Goal: Navigation & Orientation: Find specific page/section

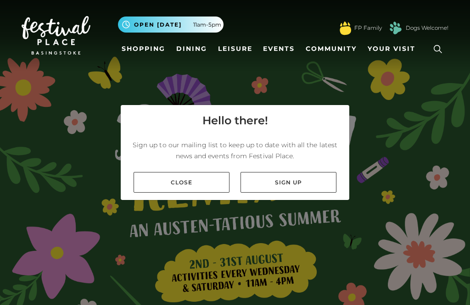
click at [192, 193] on link "Close" at bounding box center [181, 182] width 96 height 21
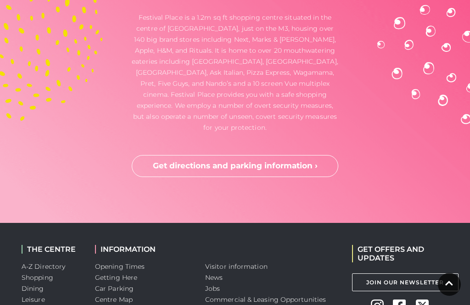
scroll to position [2362, 0]
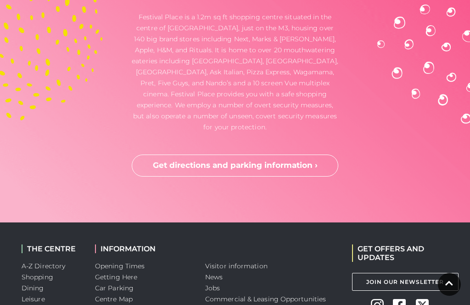
click at [53, 262] on link "A-Z Directory" at bounding box center [44, 266] width 44 height 8
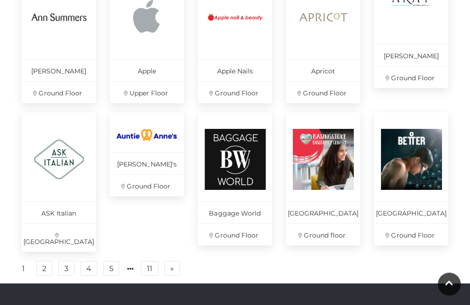
scroll to position [602, 0]
click at [177, 266] on link "» Next" at bounding box center [172, 268] width 16 height 15
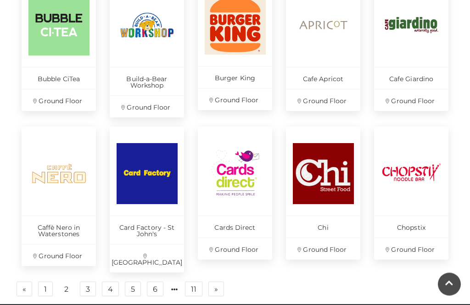
scroll to position [601, 0]
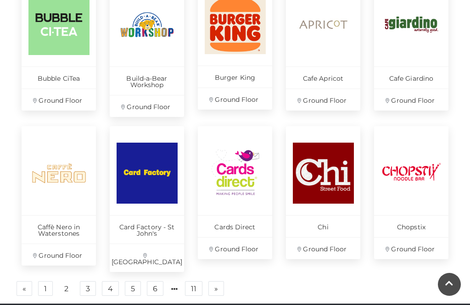
click at [221, 281] on link "» Next" at bounding box center [216, 288] width 16 height 15
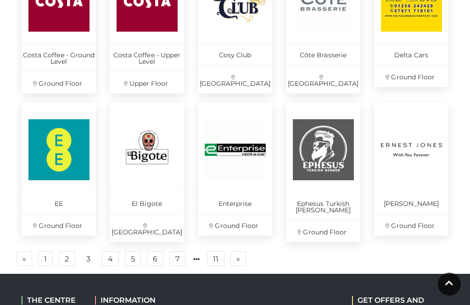
scroll to position [624, 0]
click at [240, 254] on link "» Next" at bounding box center [238, 258] width 16 height 15
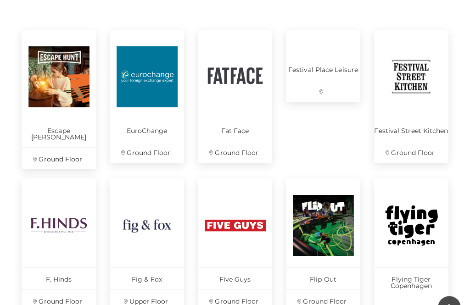
scroll to position [400, 0]
click at [59, 77] on img at bounding box center [58, 76] width 61 height 61
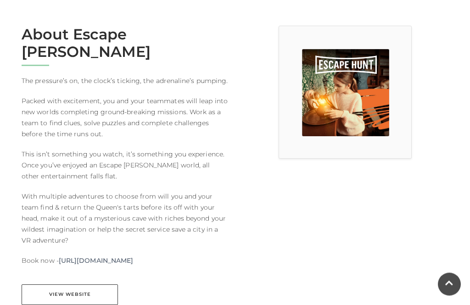
scroll to position [240, 0]
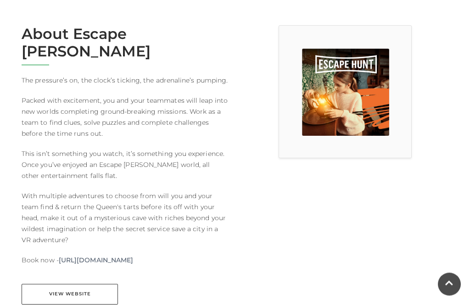
click at [241, 242] on div at bounding box center [345, 171] width 220 height 291
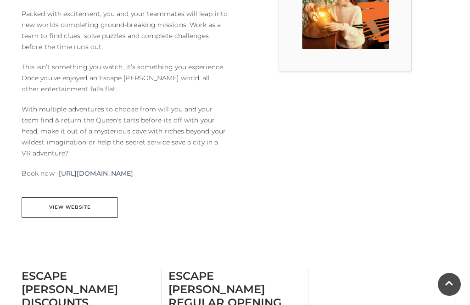
scroll to position [332, 0]
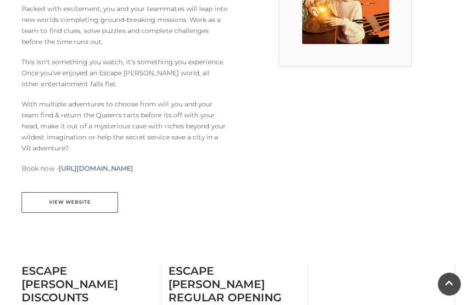
click at [77, 193] on link "View Website" at bounding box center [70, 203] width 96 height 21
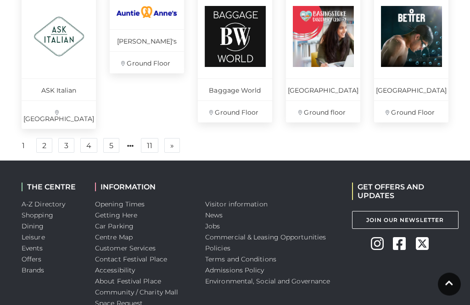
scroll to position [709, 0]
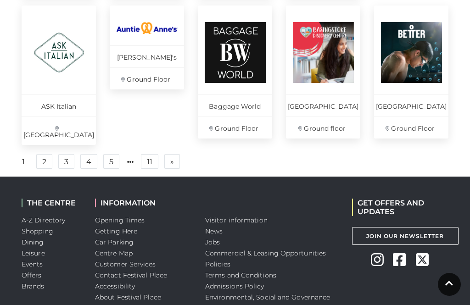
click at [95, 156] on link "4" at bounding box center [88, 161] width 17 height 15
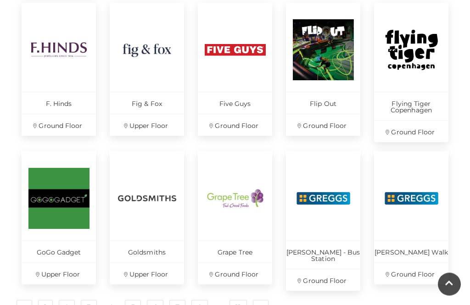
scroll to position [576, 0]
click at [329, 94] on p "Flip Out" at bounding box center [323, 103] width 74 height 22
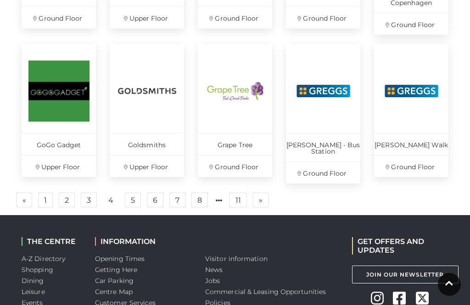
scroll to position [682, 0]
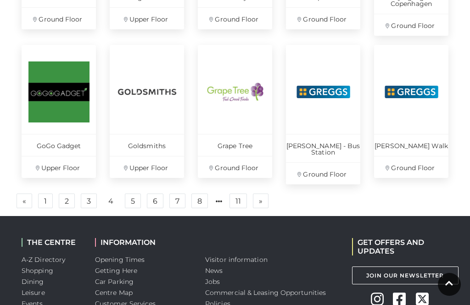
click at [264, 194] on link "» Next" at bounding box center [261, 201] width 16 height 15
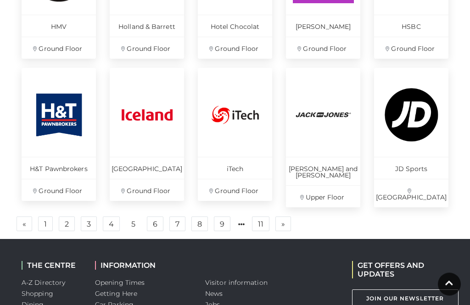
scroll to position [660, 0]
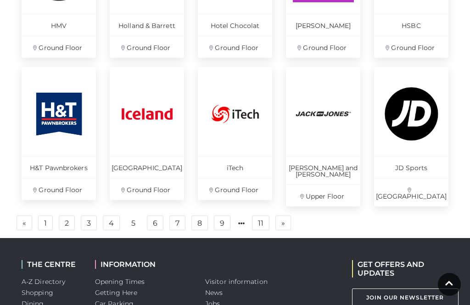
click at [287, 216] on link "» Next" at bounding box center [283, 223] width 16 height 15
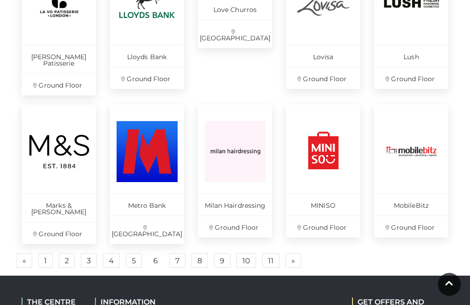
scroll to position [628, 0]
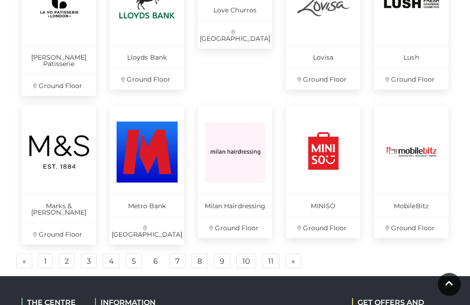
click at [297, 254] on link "» Next" at bounding box center [293, 261] width 16 height 15
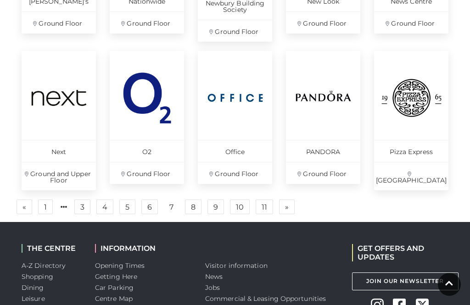
scroll to position [676, 0]
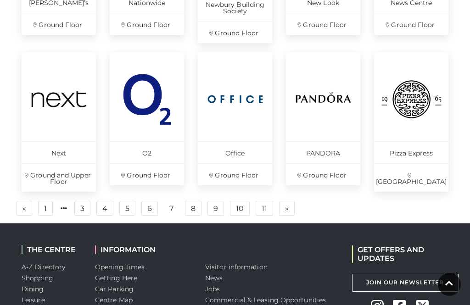
click at [291, 206] on link "» Next" at bounding box center [287, 208] width 16 height 15
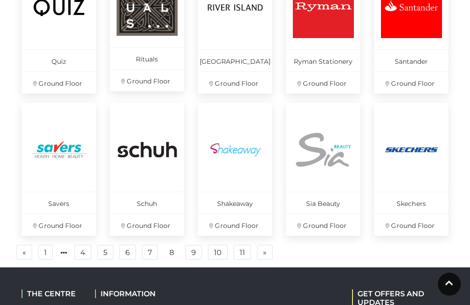
scroll to position [611, 0]
click at [266, 249] on link "» Next" at bounding box center [265, 252] width 16 height 15
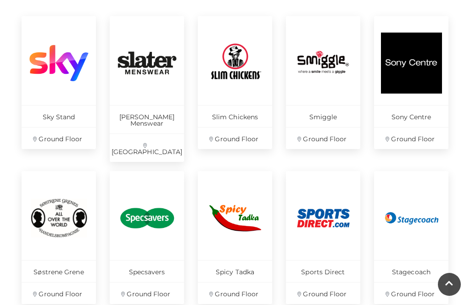
scroll to position [413, 0]
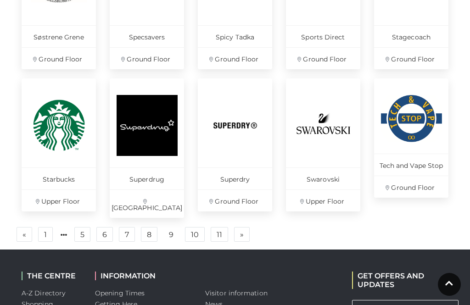
click at [246, 227] on link "» Next" at bounding box center [242, 234] width 16 height 15
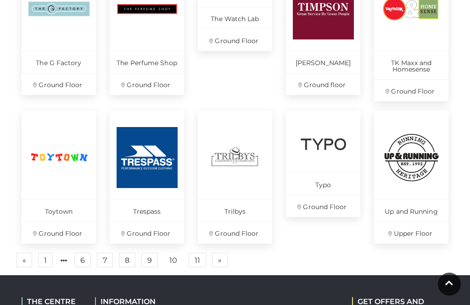
scroll to position [616, 0]
click at [225, 253] on link "» Next" at bounding box center [220, 260] width 16 height 15
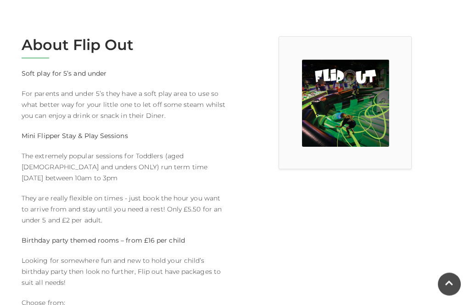
scroll to position [210, 0]
